Goal: Task Accomplishment & Management: Use online tool/utility

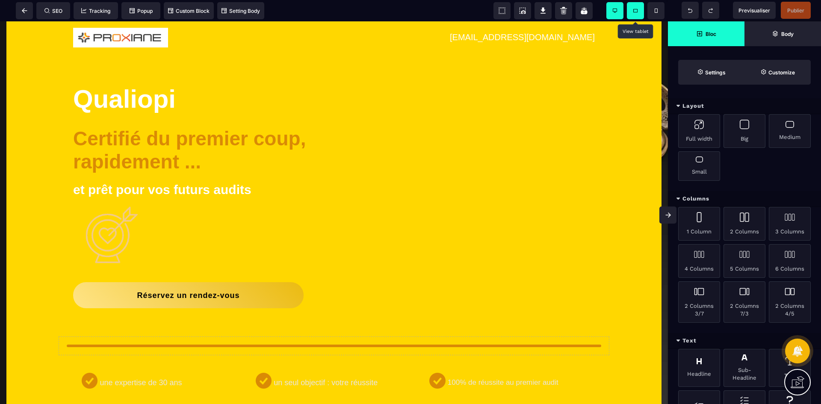
click at [632, 14] on span at bounding box center [635, 10] width 17 height 17
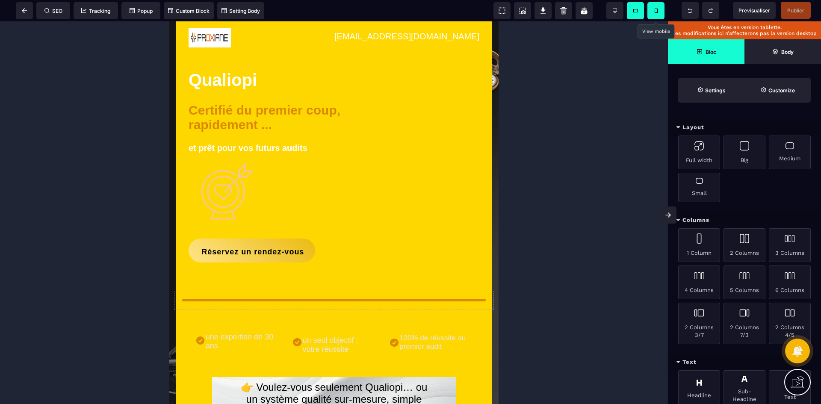
click at [653, 13] on span at bounding box center [656, 10] width 17 height 17
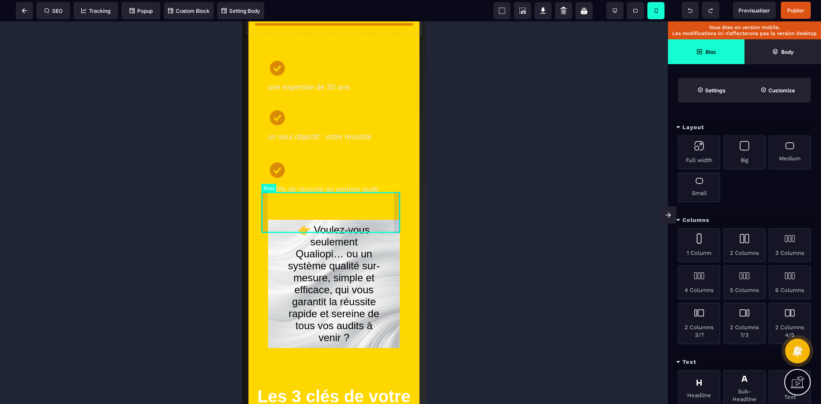
scroll to position [428, 0]
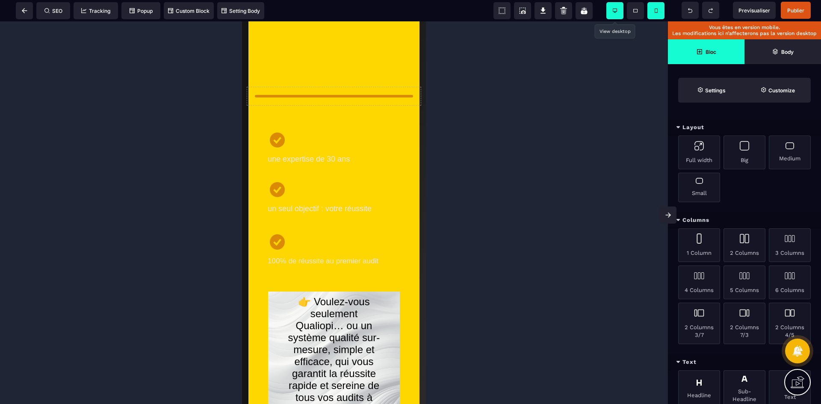
click at [611, 5] on span at bounding box center [614, 10] width 17 height 17
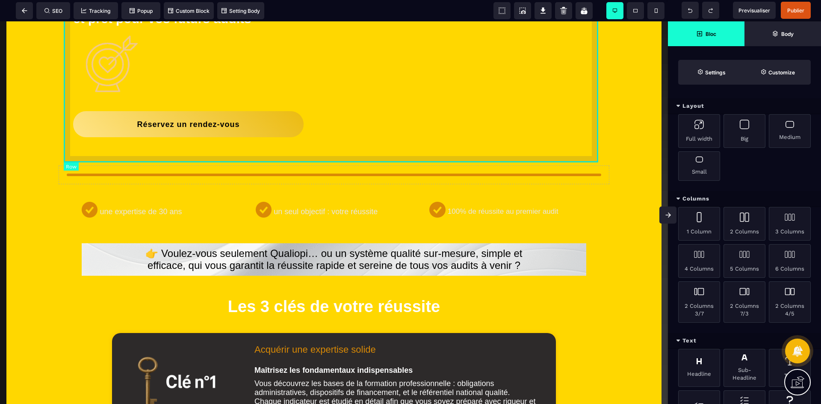
scroll to position [0, 0]
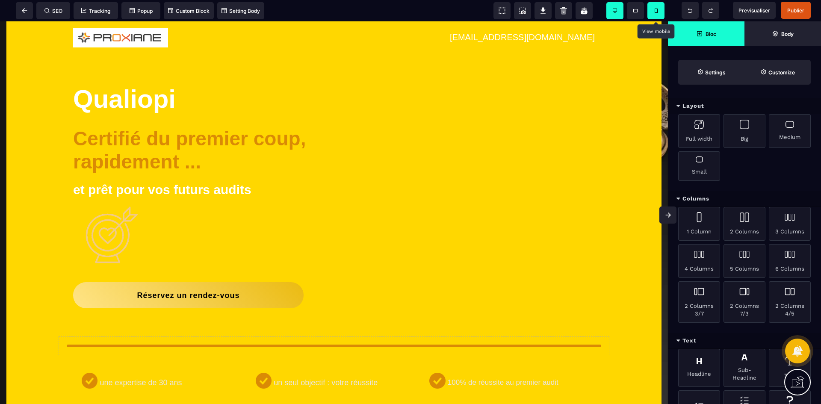
click at [660, 12] on span at bounding box center [656, 10] width 17 height 17
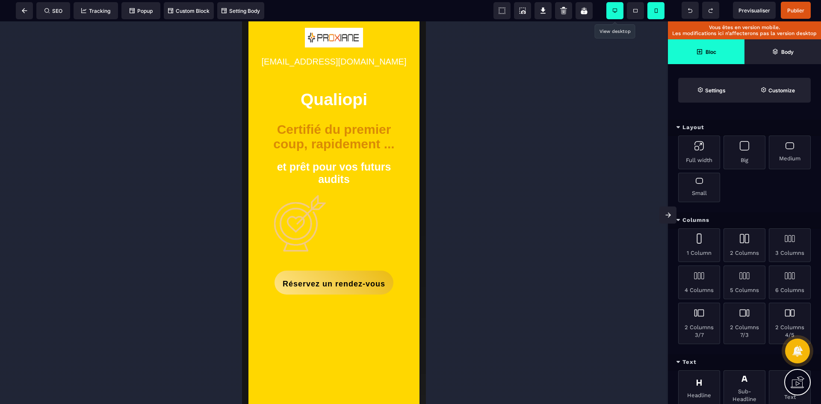
click at [618, 10] on span at bounding box center [614, 10] width 17 height 17
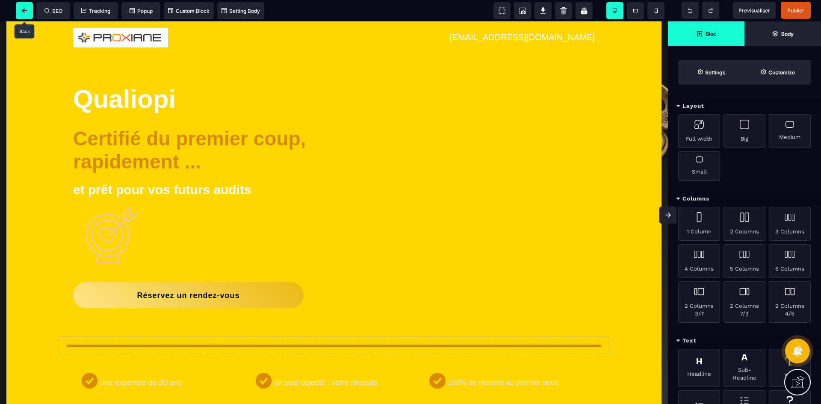
click at [20, 6] on span at bounding box center [24, 10] width 17 height 17
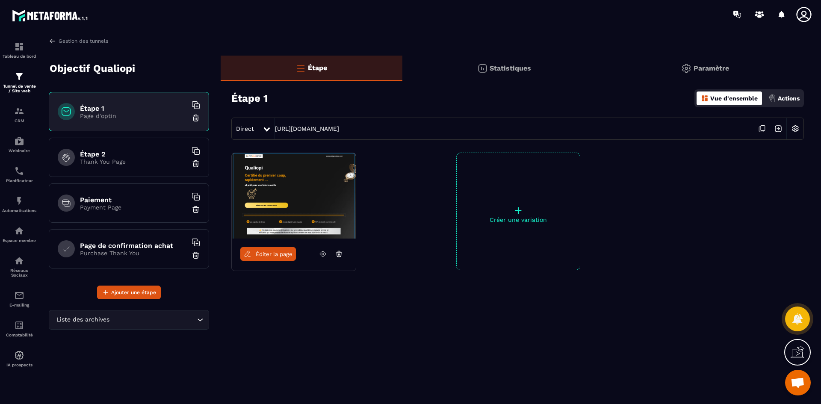
click at [284, 255] on span "Éditer la page" at bounding box center [274, 254] width 37 height 6
